Goal: Find specific page/section: Find specific page/section

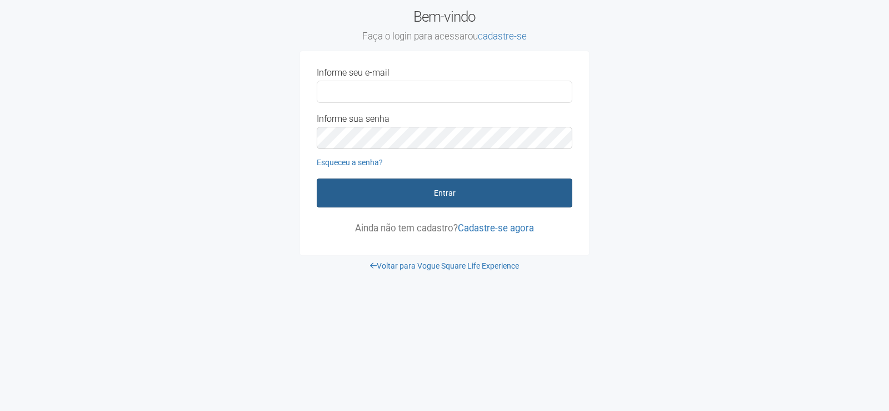
type input "**********"
click at [389, 193] on button "Entrar" at bounding box center [445, 192] width 256 height 29
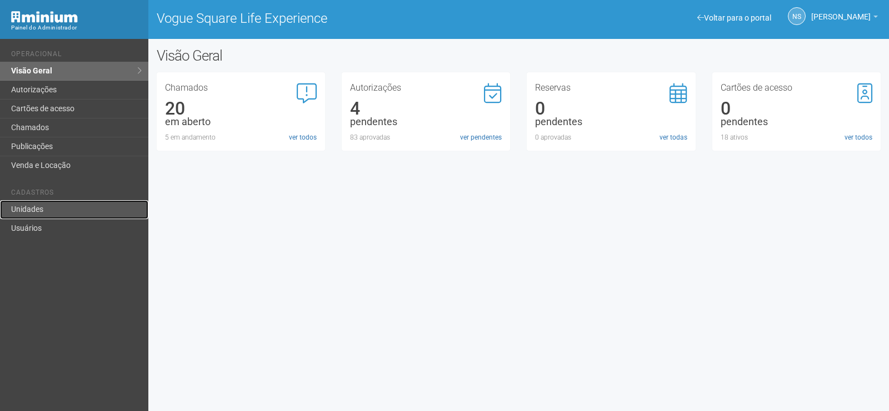
click at [33, 209] on link "Unidades" at bounding box center [74, 209] width 148 height 19
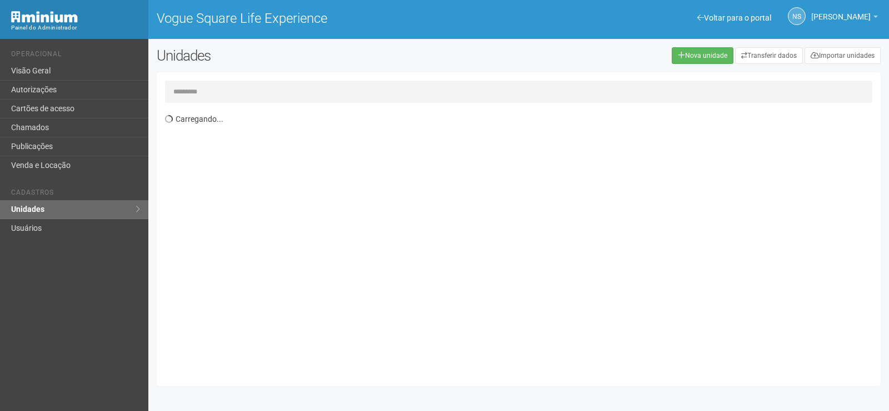
click at [445, 99] on input "text" at bounding box center [519, 92] width 708 height 22
type input "***"
click at [350, 157] on td at bounding box center [471, 152] width 292 height 21
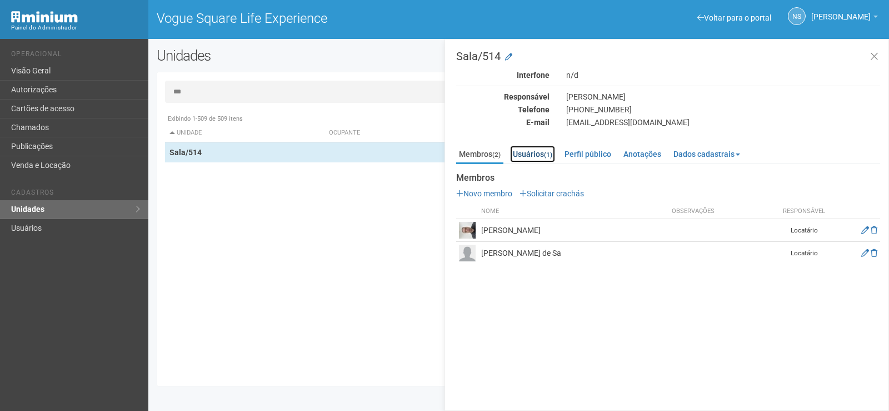
click at [539, 153] on link "Usuários (1)" at bounding box center [532, 154] width 45 height 17
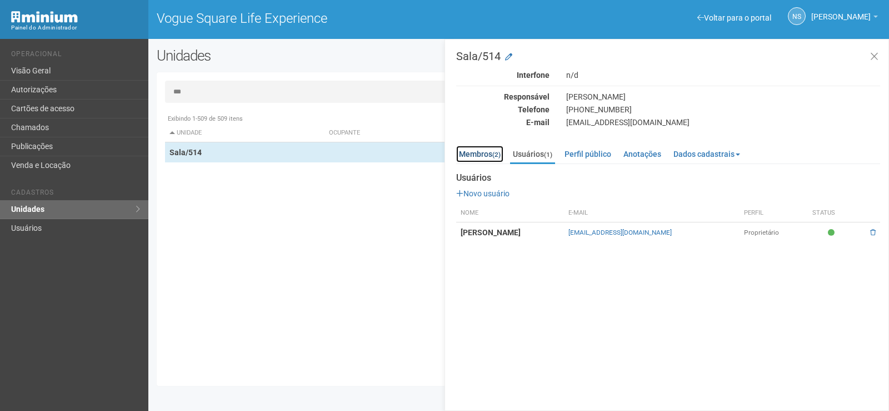
click at [484, 156] on link "Membros (2)" at bounding box center [479, 154] width 47 height 17
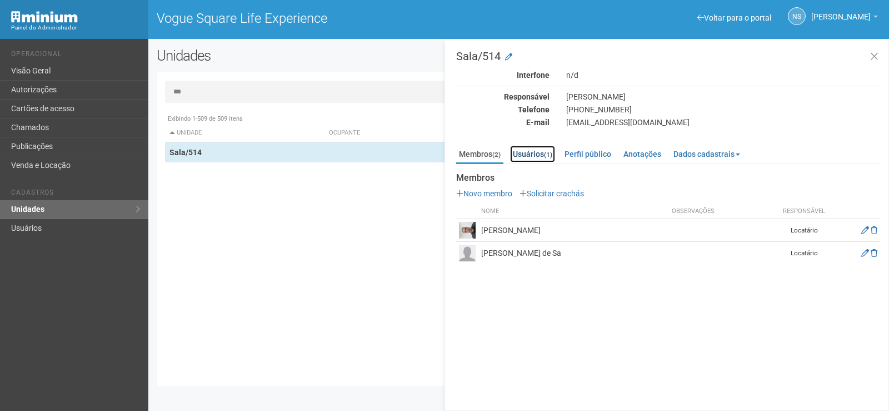
click at [526, 152] on link "Usuários (1)" at bounding box center [532, 154] width 45 height 17
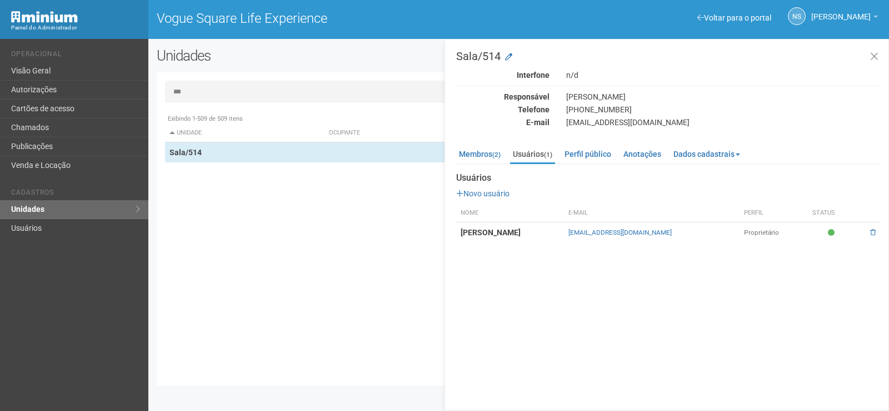
click at [521, 233] on strong "[PERSON_NAME]" at bounding box center [491, 232] width 60 height 9
click at [472, 153] on link "Membros (2)" at bounding box center [479, 154] width 47 height 17
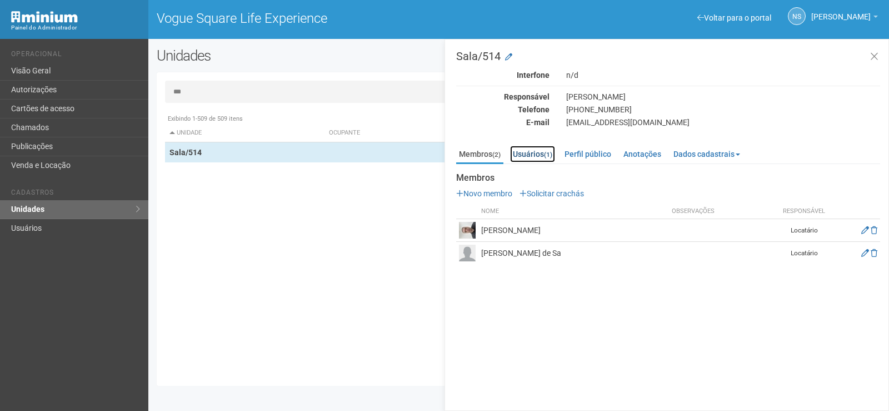
click at [526, 150] on link "Usuários (1)" at bounding box center [532, 154] width 45 height 17
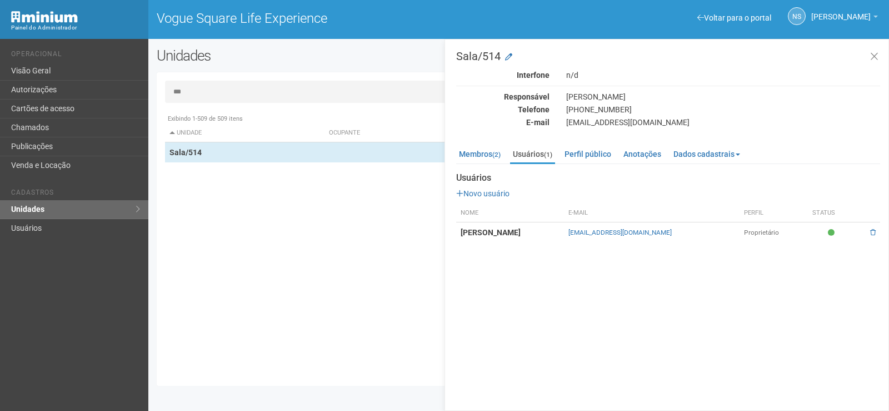
click at [521, 230] on strong "[PERSON_NAME]" at bounding box center [491, 232] width 60 height 9
drag, startPoint x: 546, startPoint y: 231, endPoint x: 436, endPoint y: 238, distance: 110.3
click at [436, 238] on div "*** Exibindo 1-509 de 509 itens Unidade Ocupante Categoria Perfil público Loja/…" at bounding box center [519, 229] width 724 height 297
click at [564, 232] on td "[PERSON_NAME]" at bounding box center [510, 232] width 108 height 21
click at [521, 234] on strong "[PERSON_NAME]" at bounding box center [491, 232] width 60 height 9
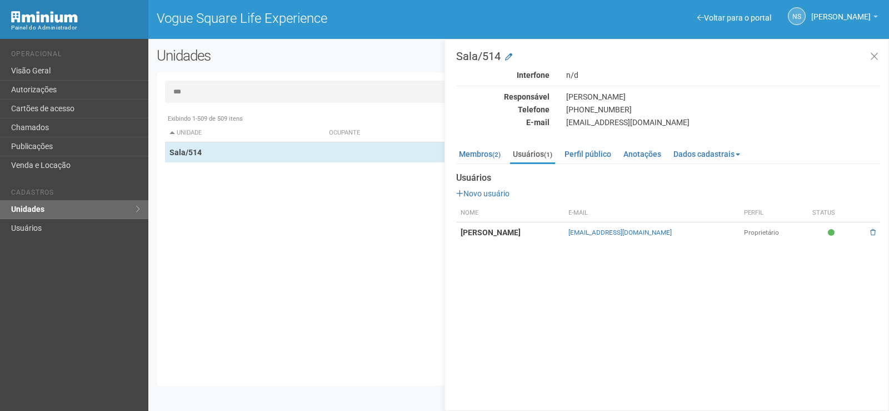
drag, startPoint x: 548, startPoint y: 234, endPoint x: 502, endPoint y: 234, distance: 45.6
click at [521, 234] on strong "[PERSON_NAME]" at bounding box center [491, 232] width 60 height 9
drag, startPoint x: 502, startPoint y: 234, endPoint x: 469, endPoint y: 236, distance: 32.8
click at [467, 236] on strong "[PERSON_NAME]" at bounding box center [491, 232] width 60 height 9
click at [485, 151] on link "Membros (2)" at bounding box center [479, 154] width 47 height 17
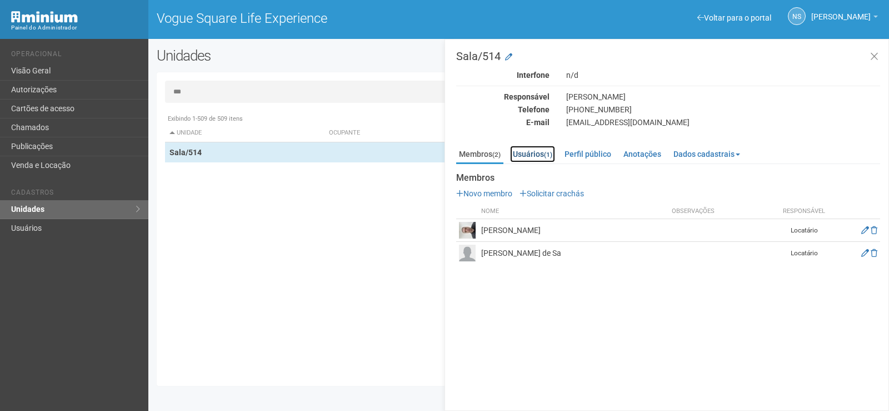
click at [536, 160] on link "Usuários (1)" at bounding box center [532, 154] width 45 height 17
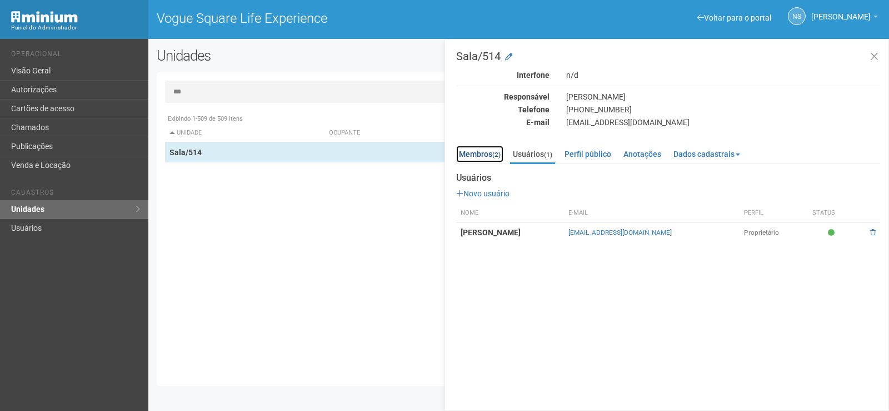
click at [479, 151] on link "Membros (2)" at bounding box center [479, 154] width 47 height 17
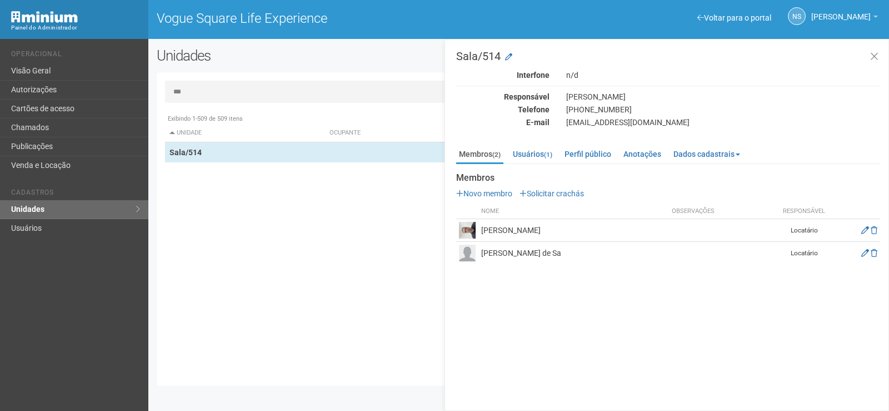
click at [359, 238] on div "Exibindo 1-509 de 509 itens Unidade Ocupante Categoria Perfil público Loja/101 …" at bounding box center [523, 242] width 716 height 269
